Goal: Task Accomplishment & Management: Complete application form

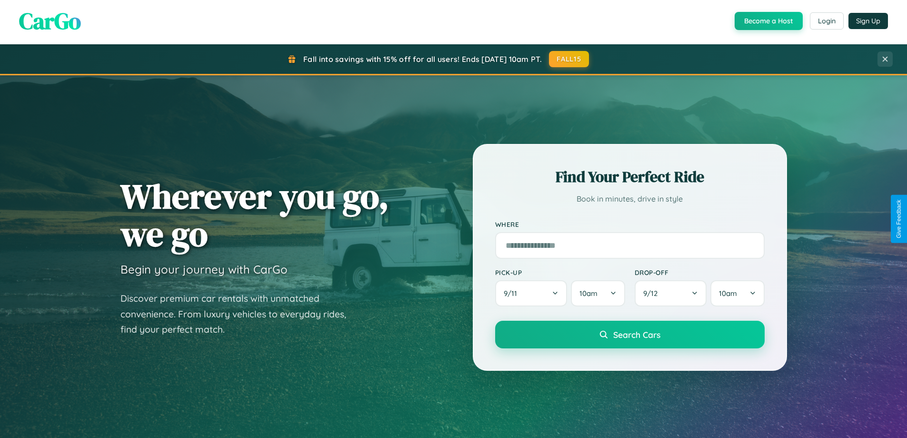
scroll to position [1833, 0]
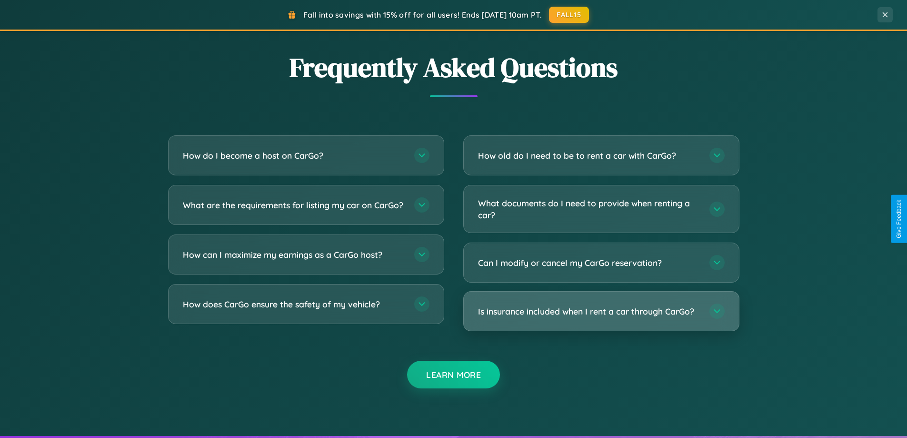
click at [601, 312] on h3 "Is insurance included when I rent a car through CarGo?" at bounding box center [589, 311] width 222 height 12
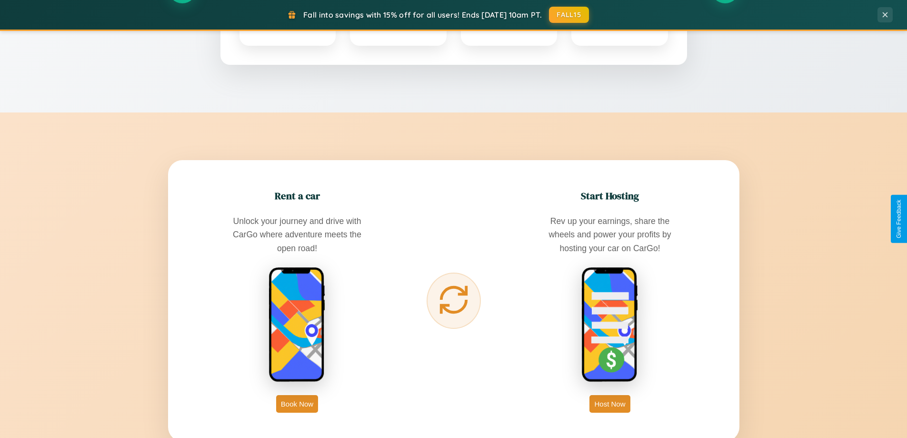
scroll to position [0, 0]
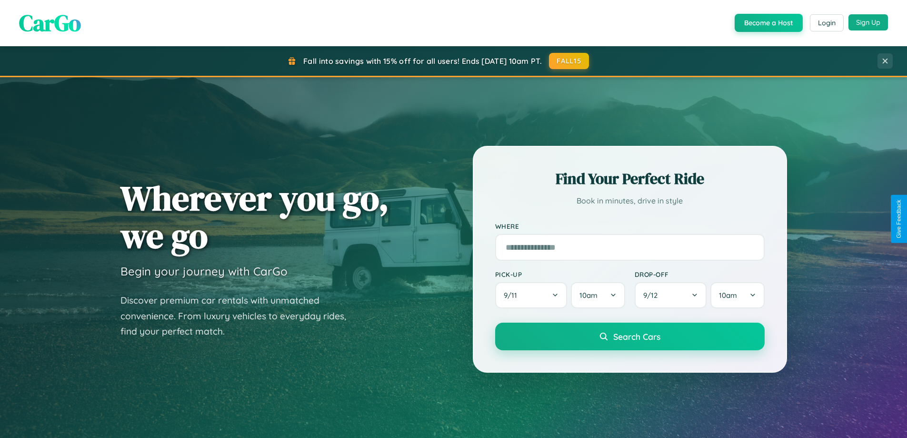
click at [868, 23] on button "Sign Up" at bounding box center [869, 22] width 40 height 16
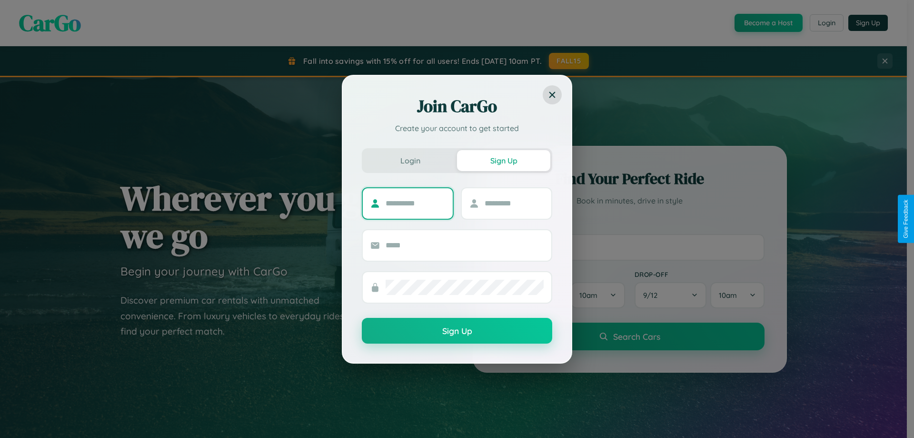
click at [415, 203] on input "text" at bounding box center [416, 203] width 60 height 15
type input "*****"
click at [514, 203] on input "text" at bounding box center [515, 203] width 60 height 15
type input "*****"
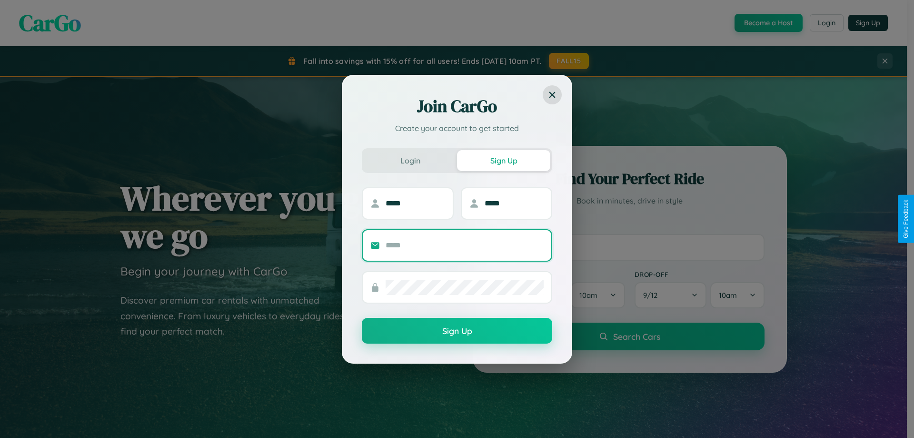
click at [465, 245] on input "text" at bounding box center [465, 245] width 158 height 15
type input "**********"
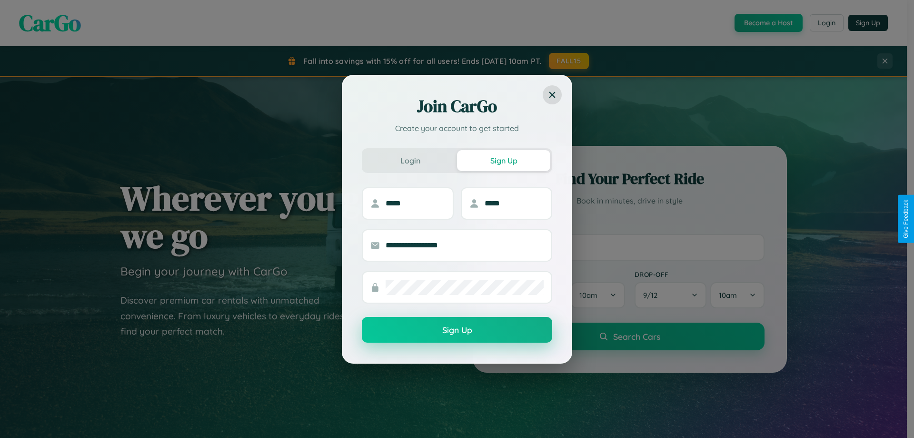
click at [457, 330] on button "Sign Up" at bounding box center [457, 330] width 191 height 26
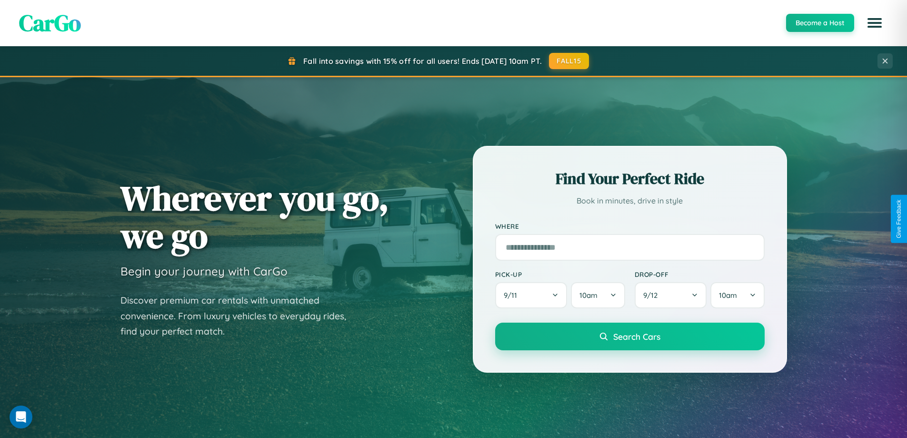
scroll to position [655, 0]
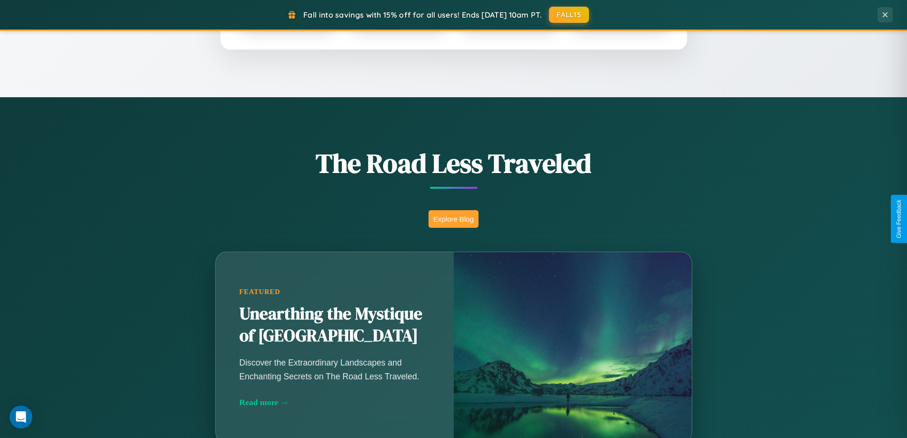
click at [453, 219] on button "Explore Blog" at bounding box center [454, 219] width 50 height 18
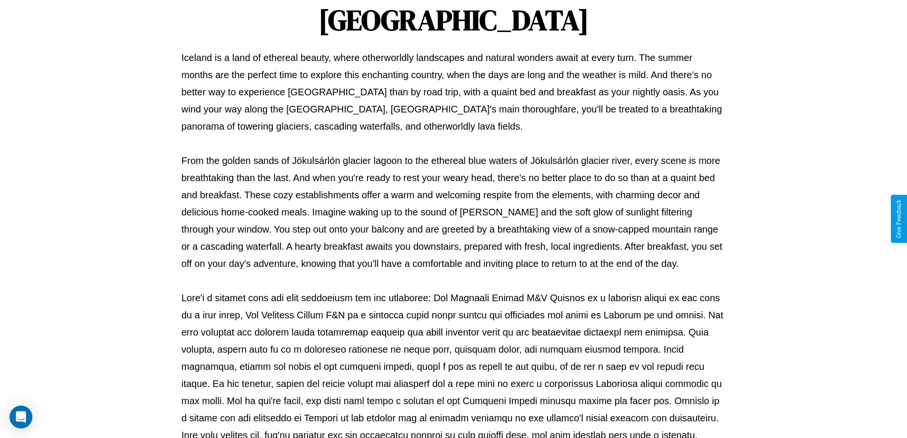
scroll to position [308, 0]
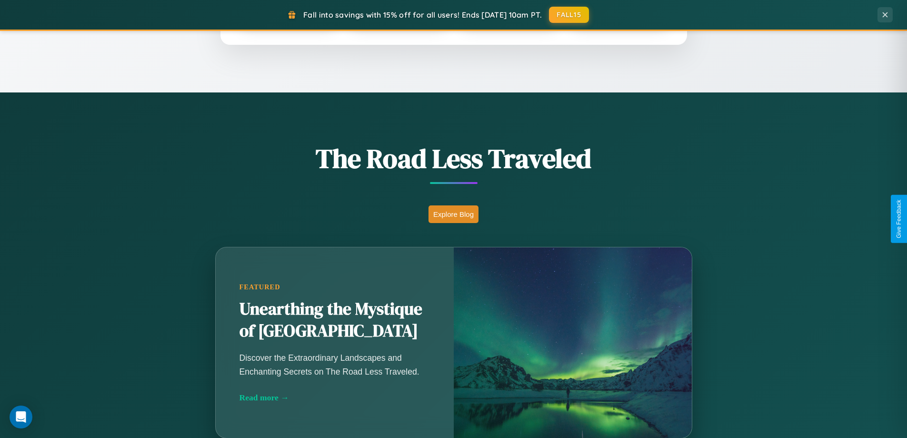
scroll to position [655, 0]
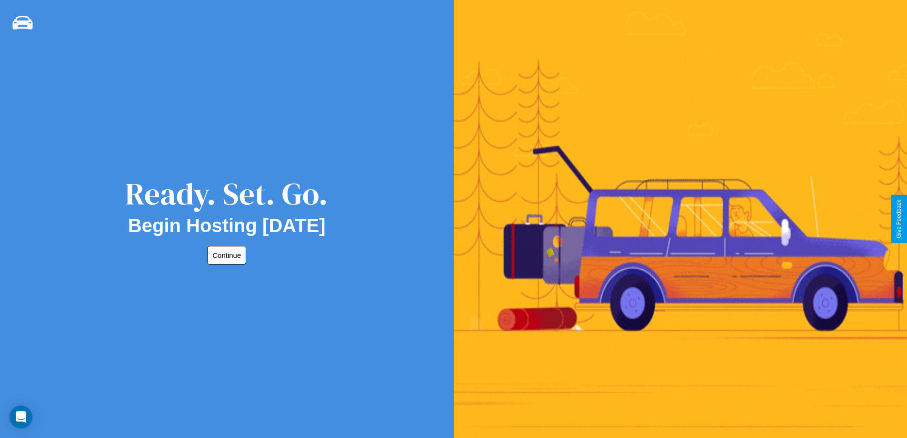
click at [225, 255] on button "Continue" at bounding box center [226, 255] width 39 height 19
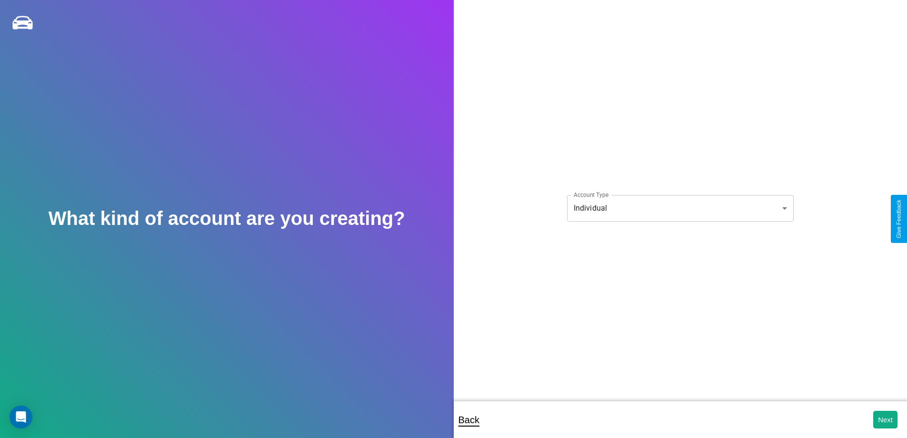
click at [680, 208] on body "**********" at bounding box center [453, 225] width 907 height 451
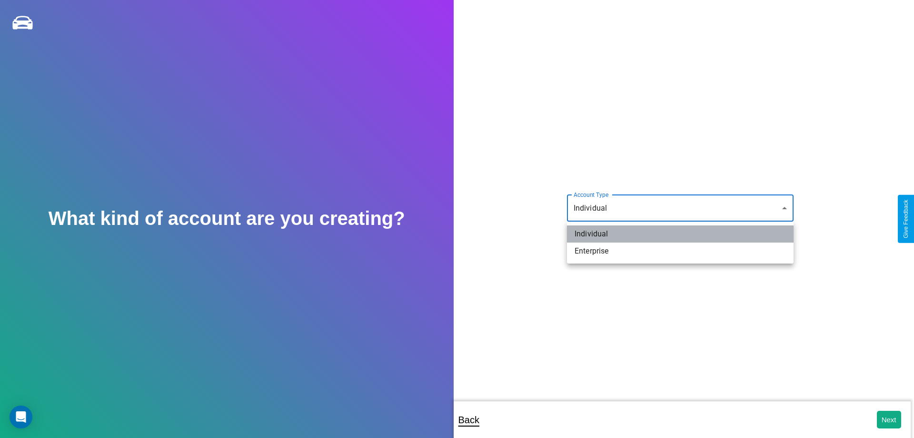
click at [681, 234] on li "Individual" at bounding box center [680, 233] width 227 height 17
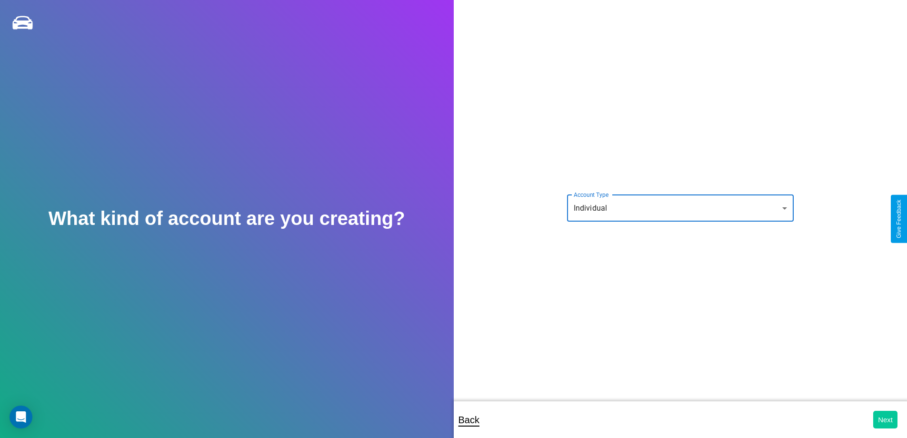
click at [885, 419] on button "Next" at bounding box center [885, 420] width 24 height 18
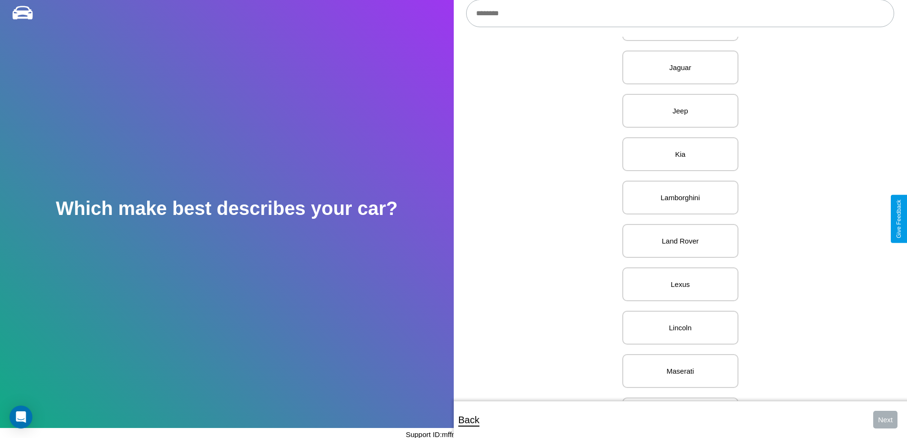
scroll to position [889, 0]
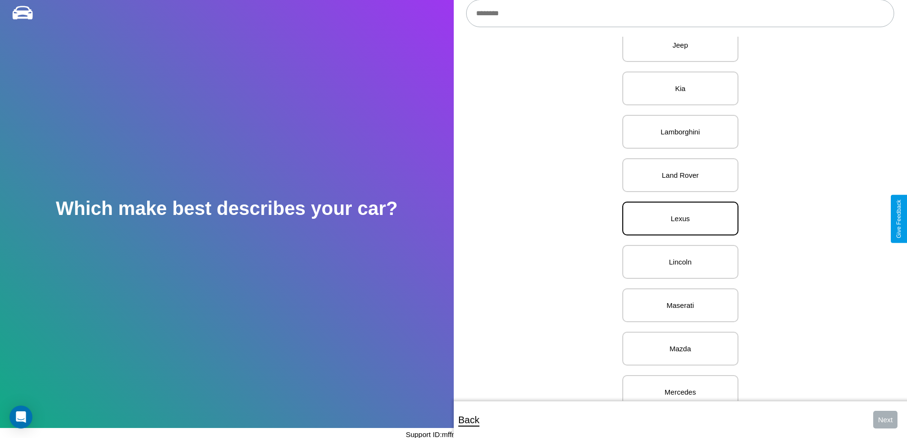
click at [677, 219] on p "Lexus" at bounding box center [680, 218] width 95 height 13
click at [885, 419] on button "Next" at bounding box center [885, 420] width 24 height 18
